Goal: Check status: Check status

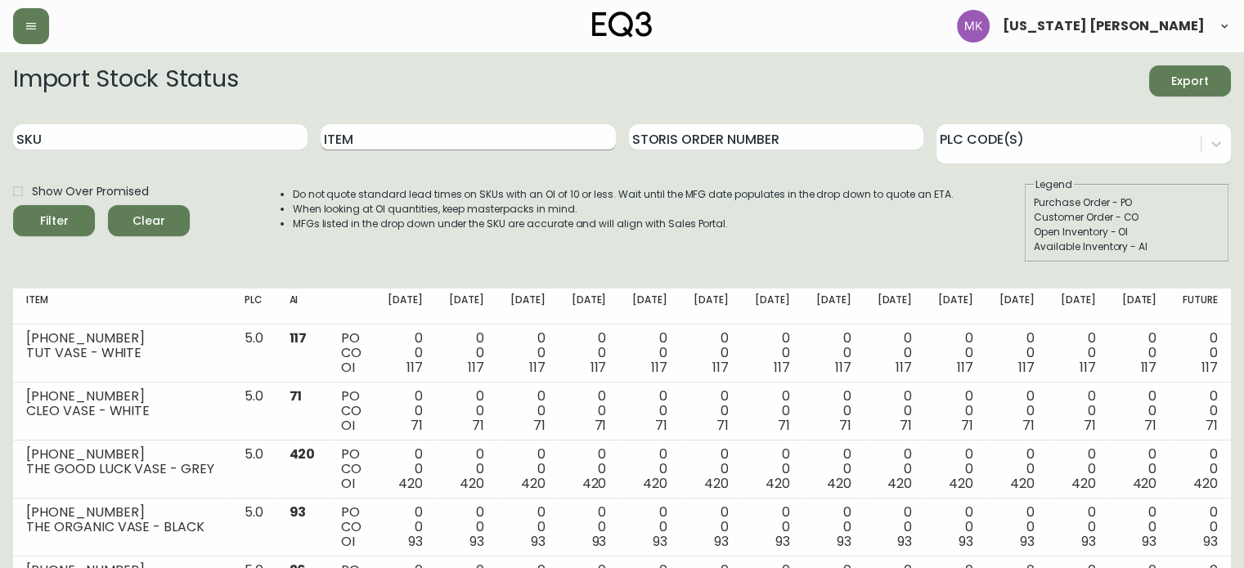
click at [415, 126] on input "Item" at bounding box center [468, 137] width 294 height 26
click at [13, 205] on button "Filter" at bounding box center [54, 220] width 82 height 31
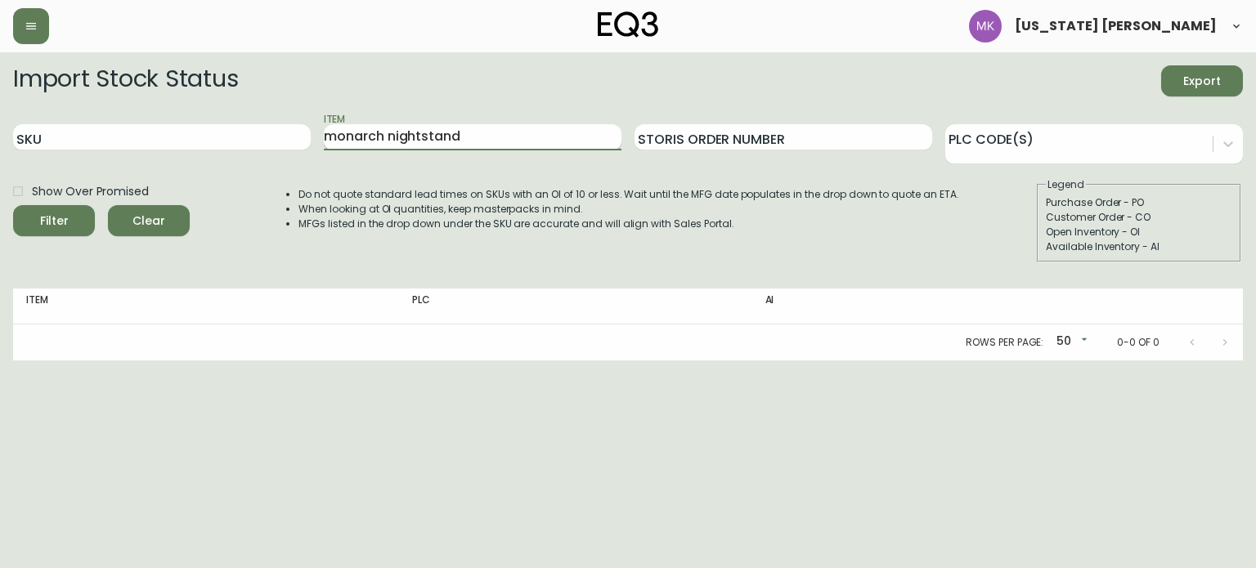
click at [458, 137] on input "monarch nightstand" at bounding box center [473, 137] width 298 height 26
drag, startPoint x: 483, startPoint y: 140, endPoint x: 389, endPoint y: 140, distance: 94.0
click at [389, 140] on input "monarch nightstand" at bounding box center [473, 137] width 298 height 26
type input "monarch"
click at [13, 205] on button "Filter" at bounding box center [54, 220] width 82 height 31
